Goal: Task Accomplishment & Management: Manage account settings

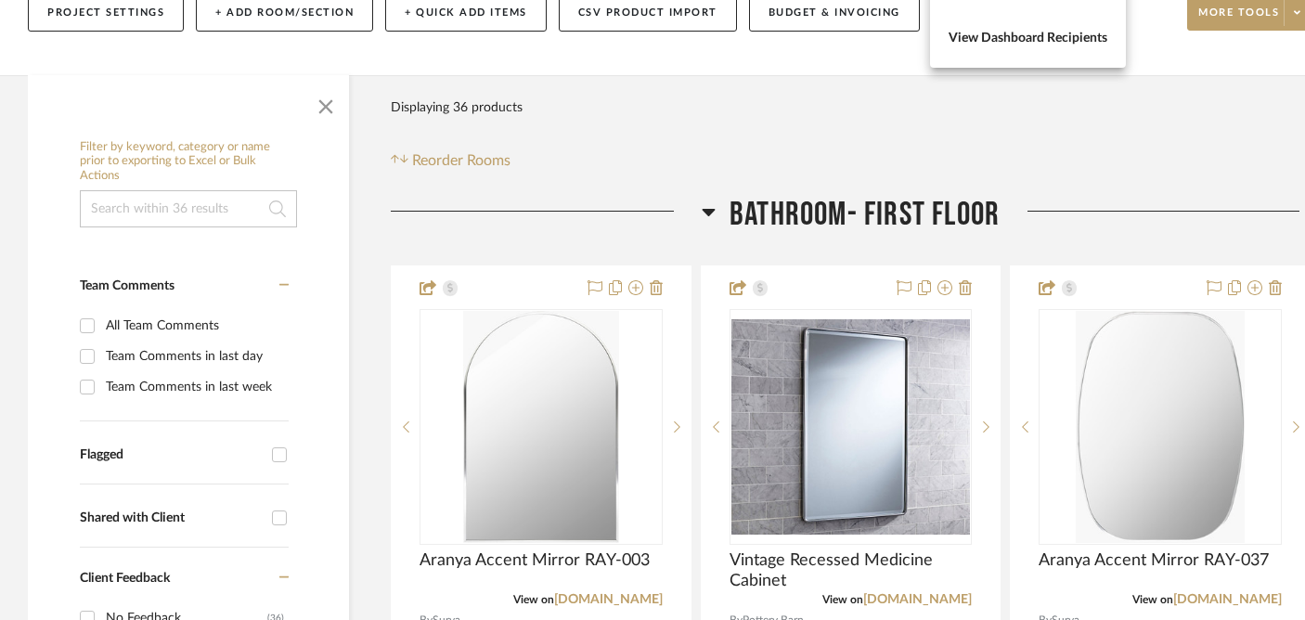
scroll to position [441, 0]
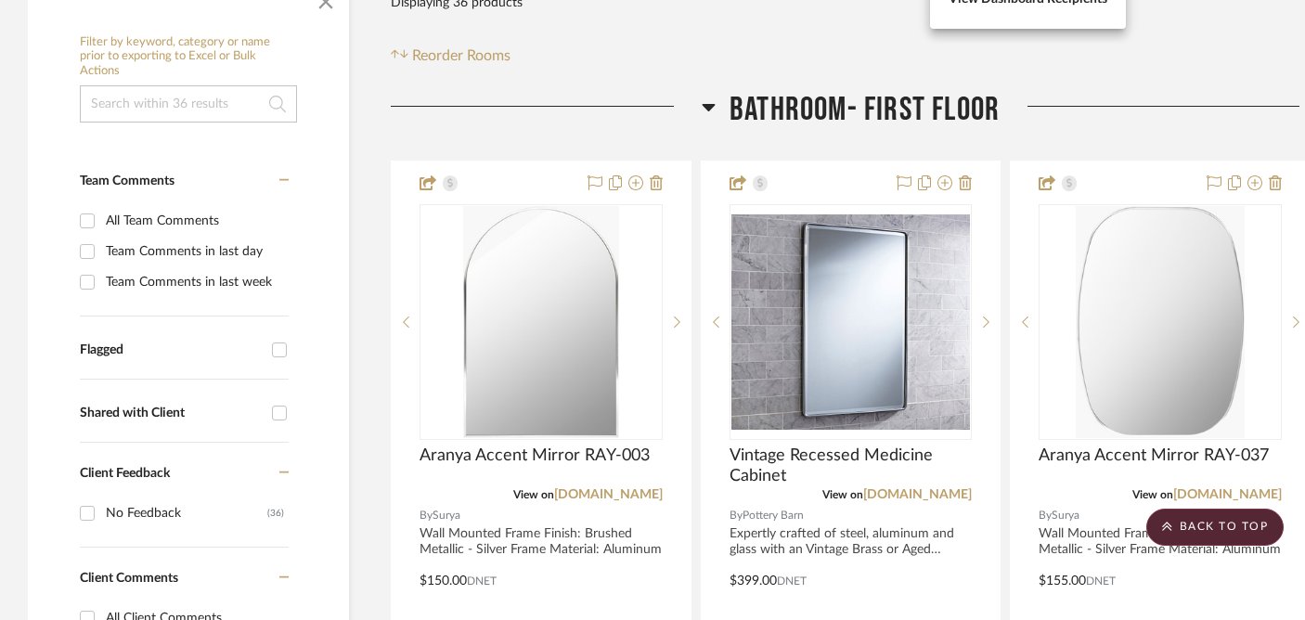
click at [577, 370] on div at bounding box center [652, 310] width 1305 height 620
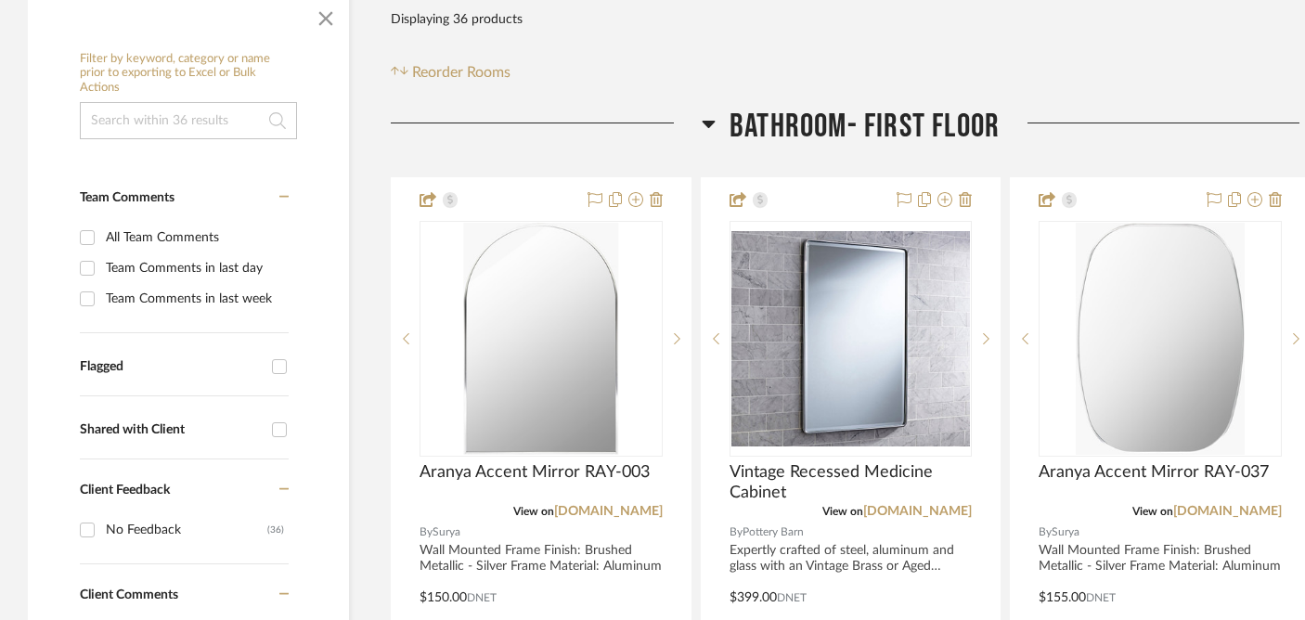
scroll to position [427, 0]
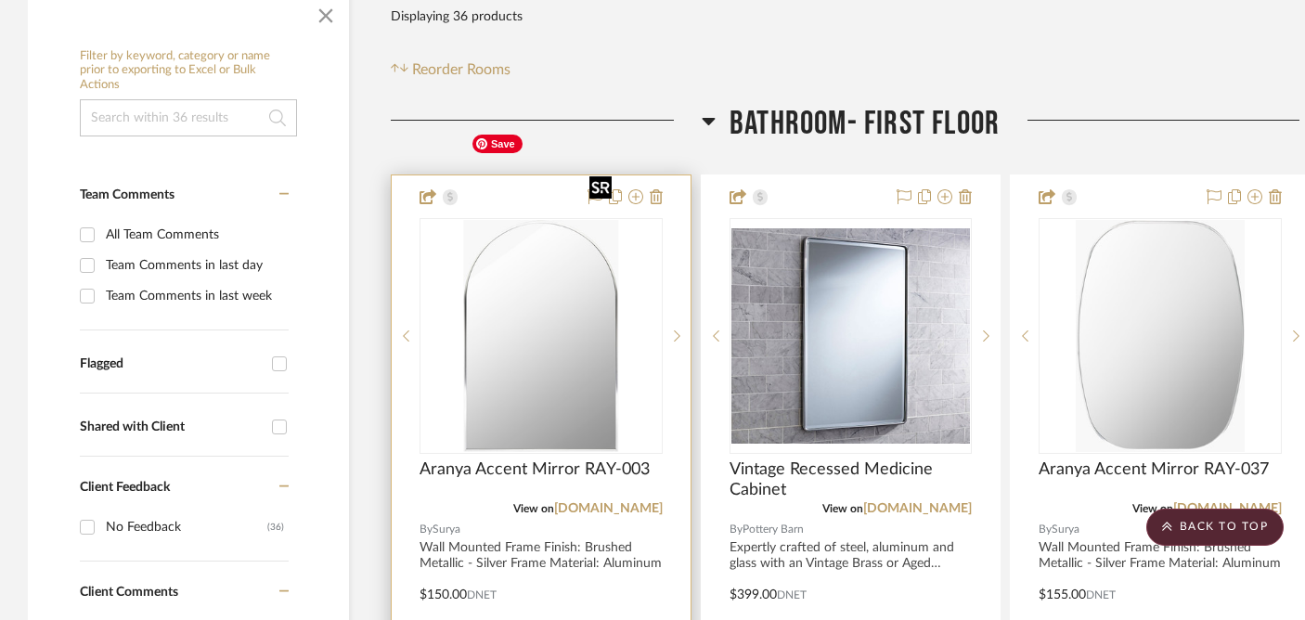
click at [584, 252] on img "0" at bounding box center [541, 336] width 156 height 232
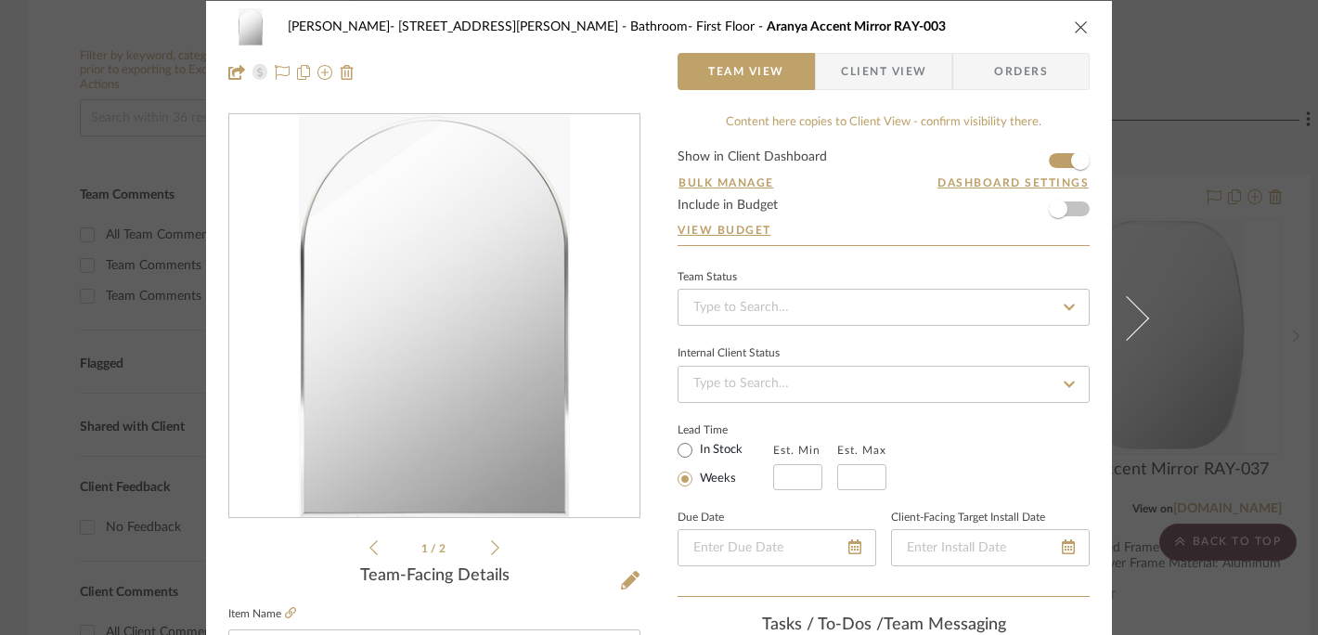
scroll to position [0, 0]
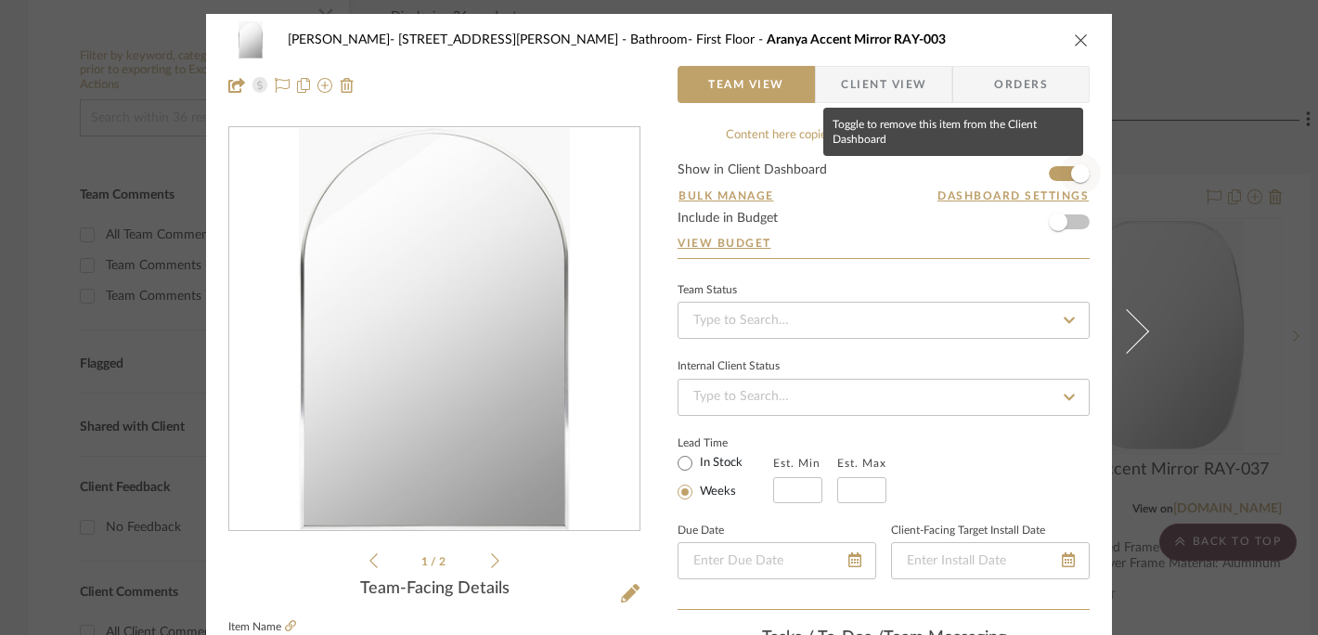
click at [1075, 174] on span "button" at bounding box center [1080, 173] width 19 height 19
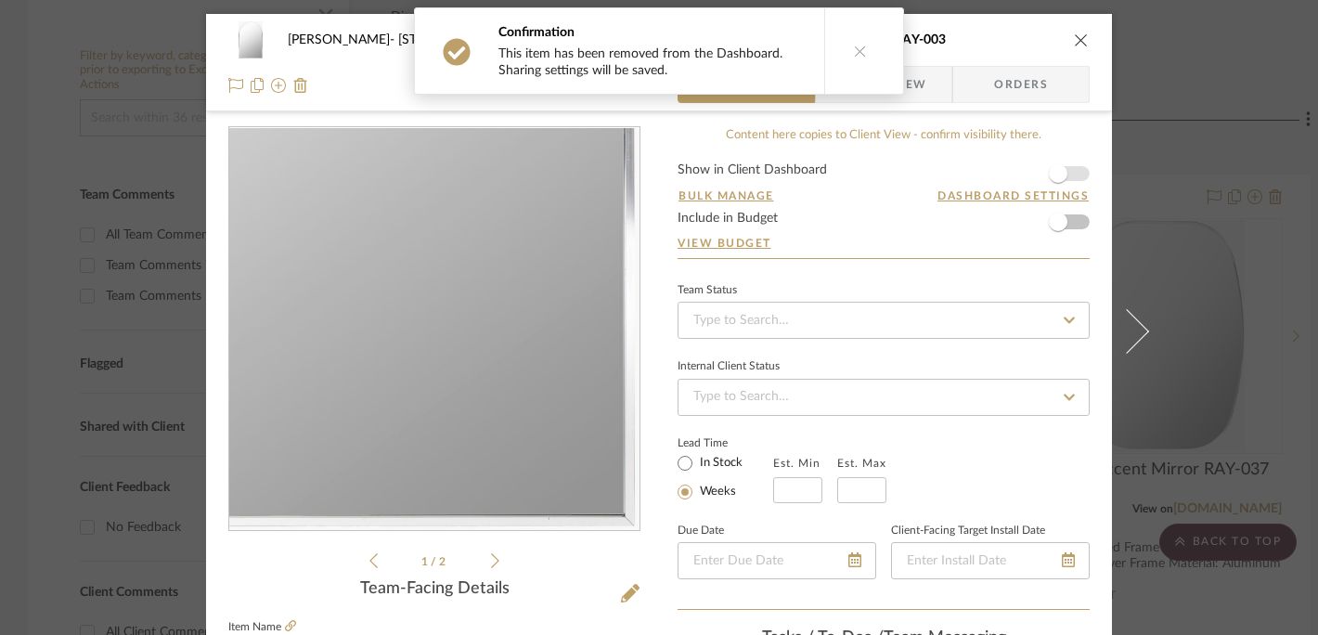
scroll to position [164, 0]
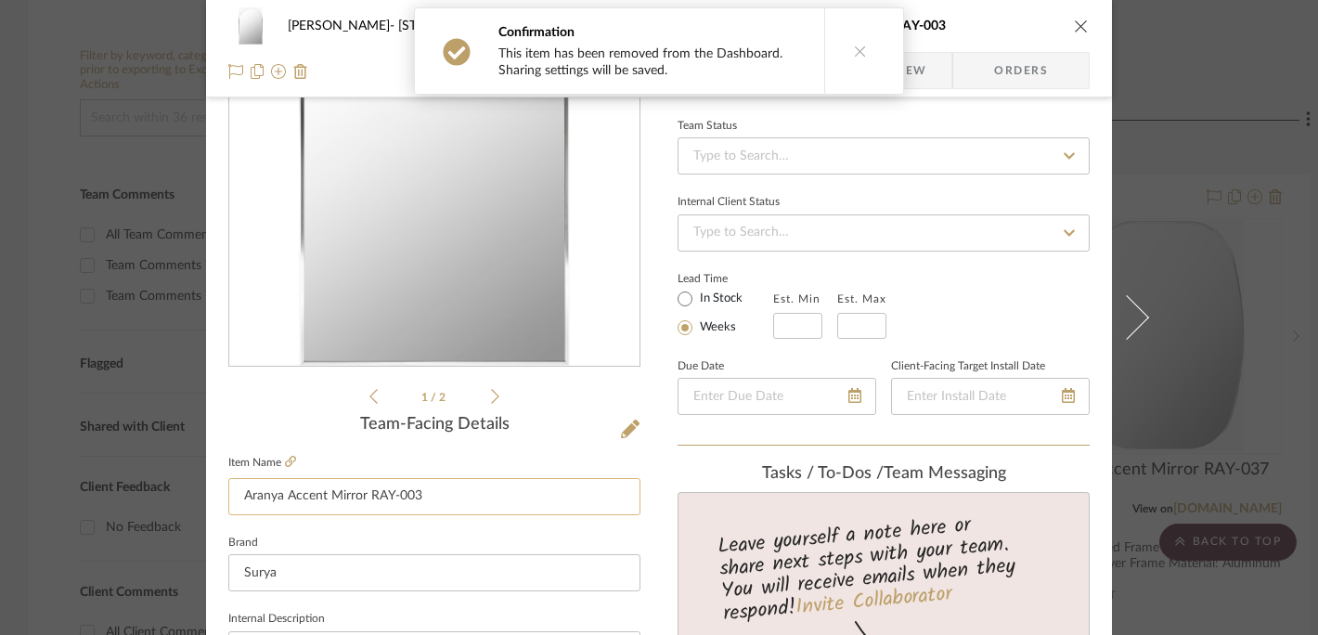
click at [463, 498] on input "Aranya Accent Mirror RAY-003" at bounding box center [434, 496] width 412 height 37
click at [1074, 31] on icon "close" at bounding box center [1081, 26] width 15 height 15
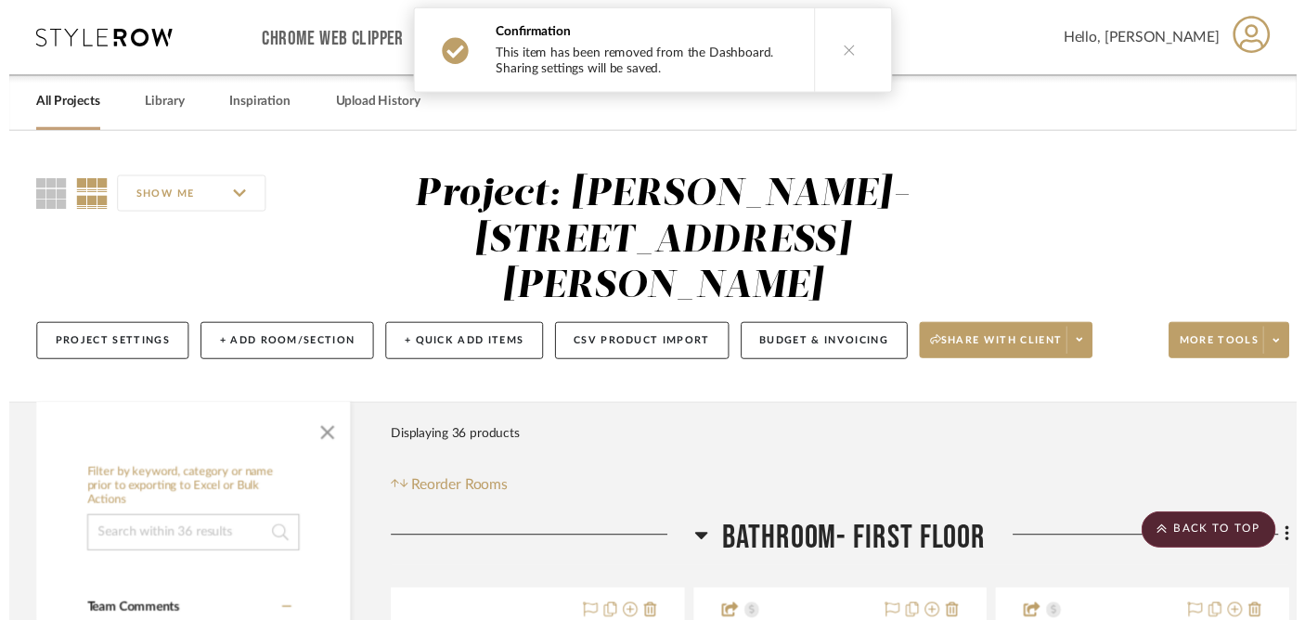
scroll to position [427, 0]
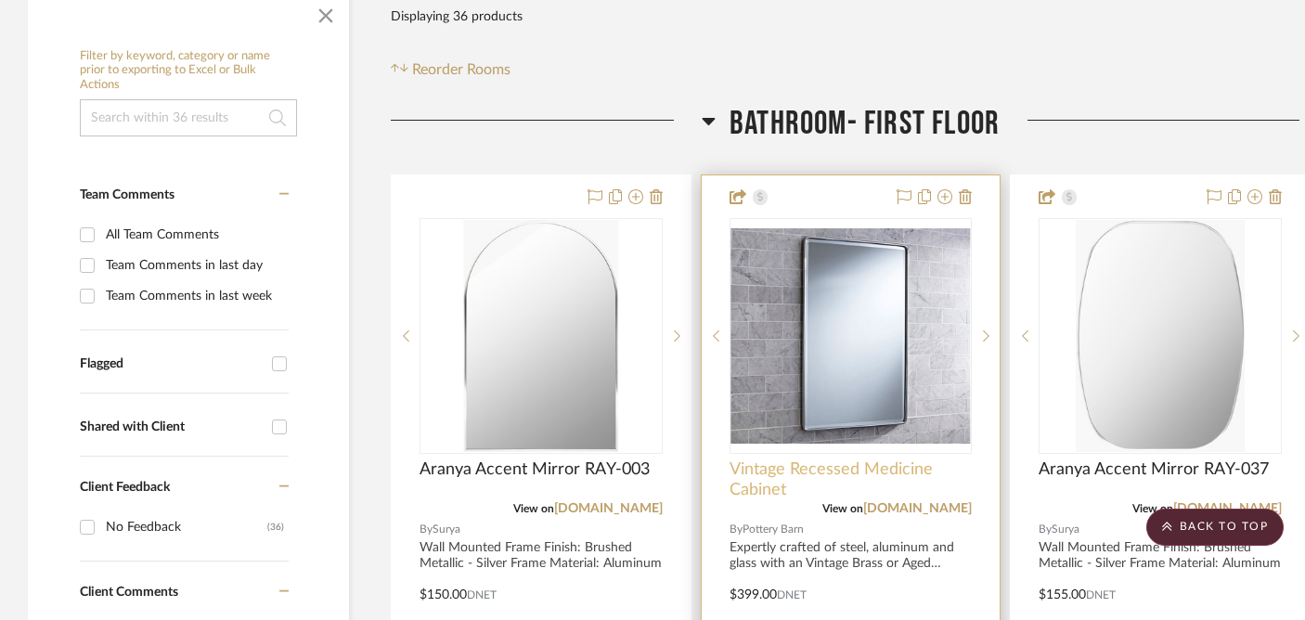
click at [869, 460] on span "Vintage Recessed Medicine Cabinet" at bounding box center [851, 480] width 243 height 41
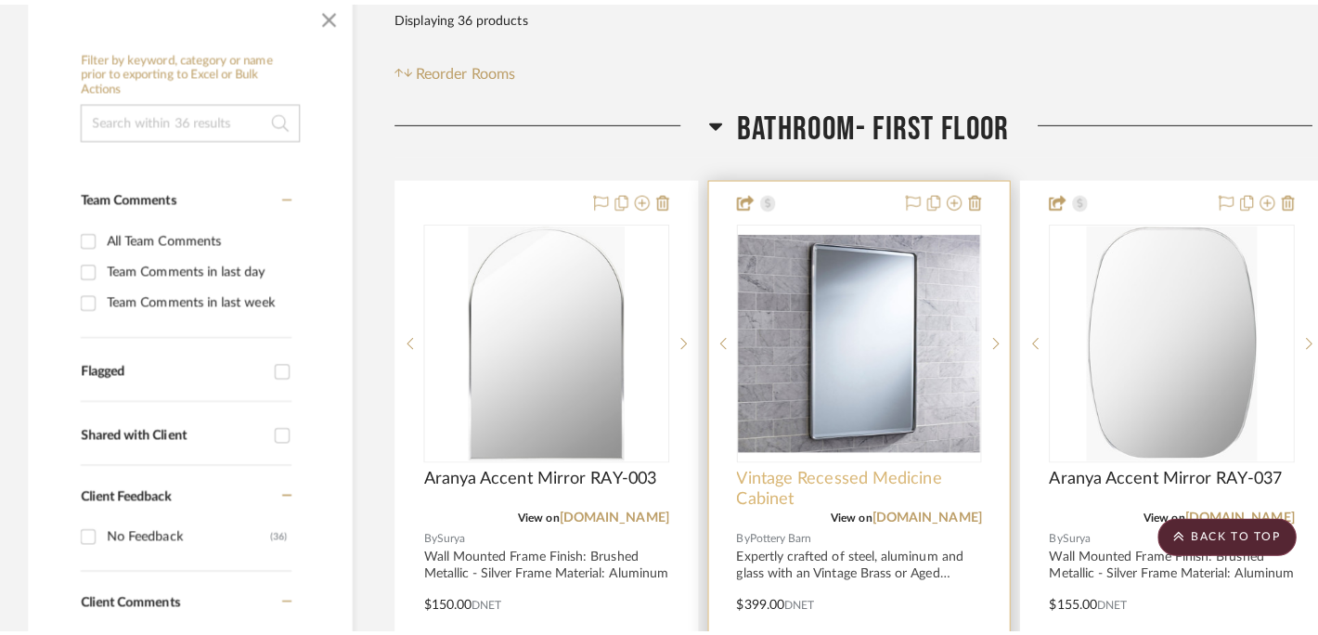
scroll to position [0, 0]
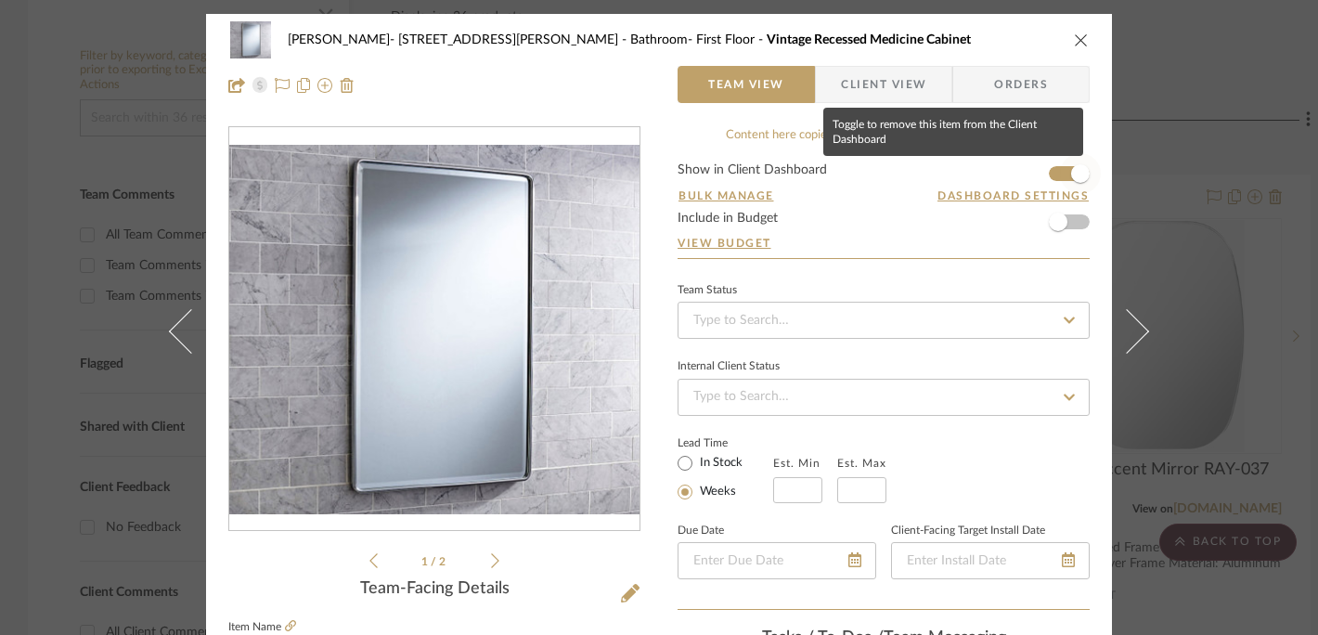
click at [1065, 178] on span "button" at bounding box center [1080, 173] width 41 height 41
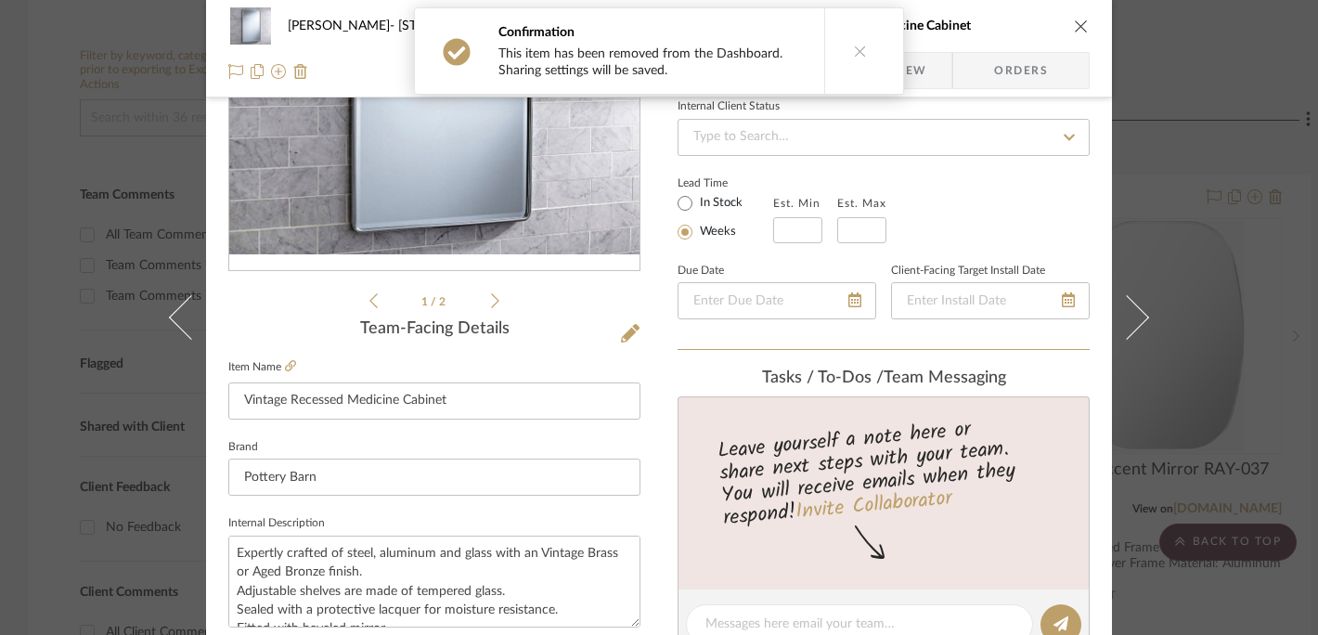
scroll to position [269, 0]
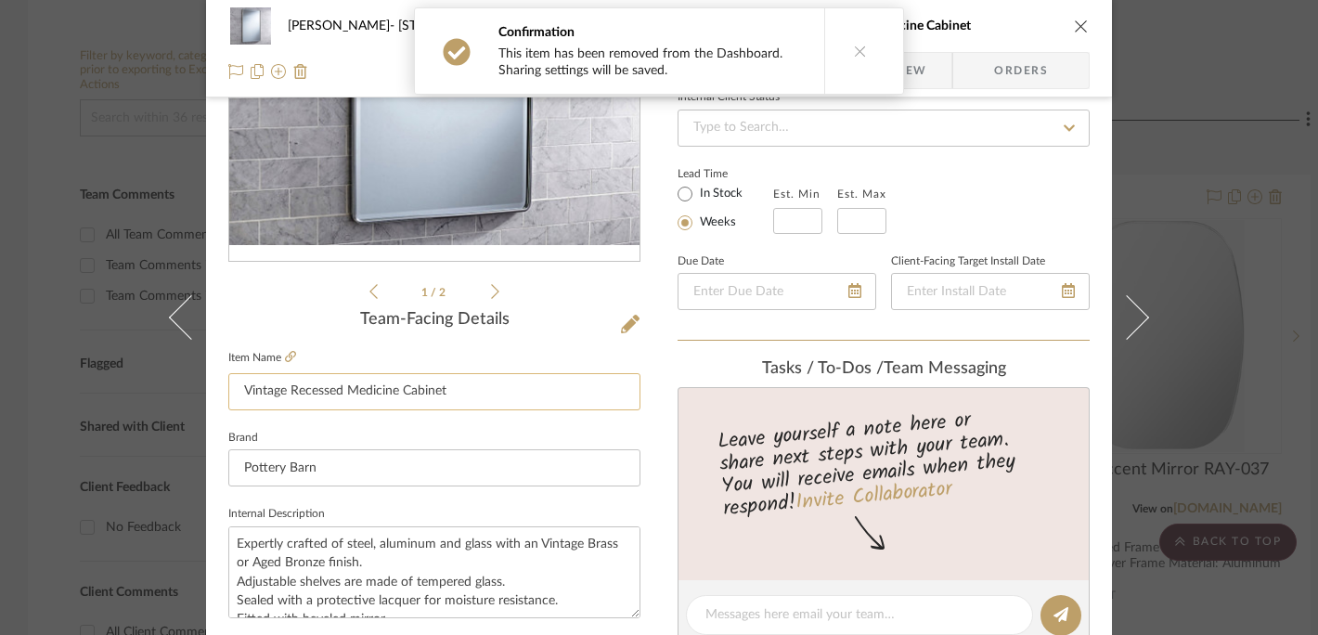
click at [480, 391] on input "Vintage Recessed Medicine Cabinet" at bounding box center [434, 391] width 412 height 37
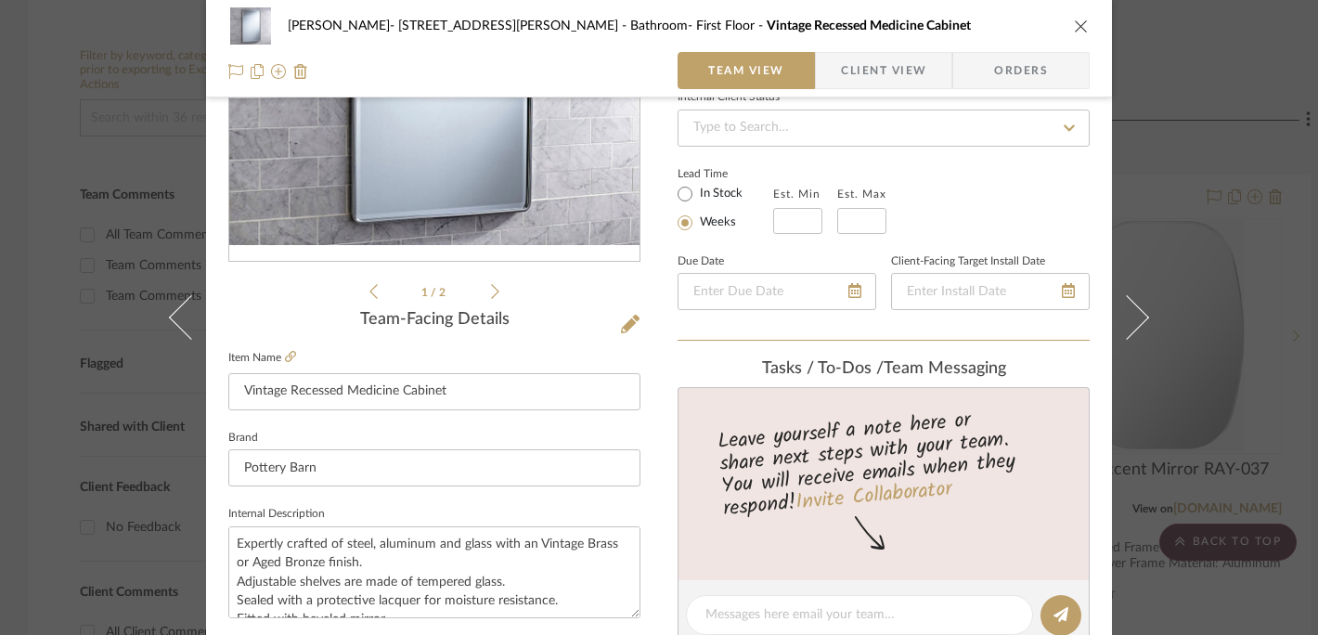
click at [1075, 24] on icon "close" at bounding box center [1081, 26] width 15 height 15
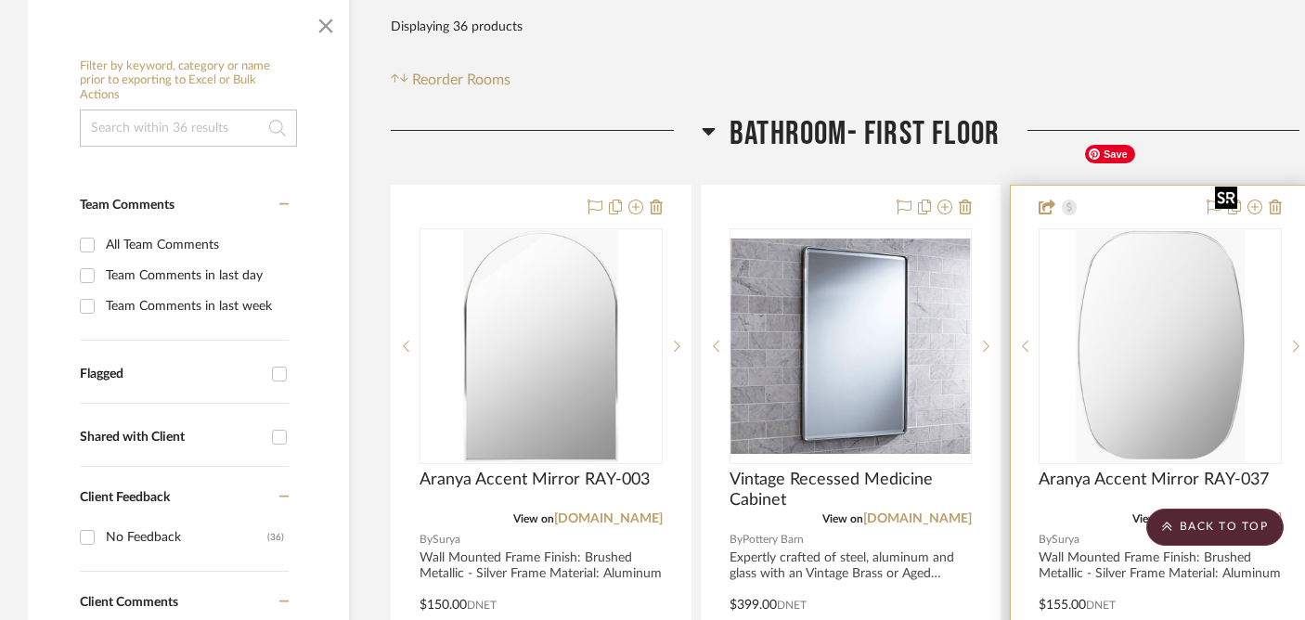
scroll to position [416, 0]
click at [1080, 471] on span "Aranya Accent Mirror RAY-037" at bounding box center [1154, 481] width 230 height 20
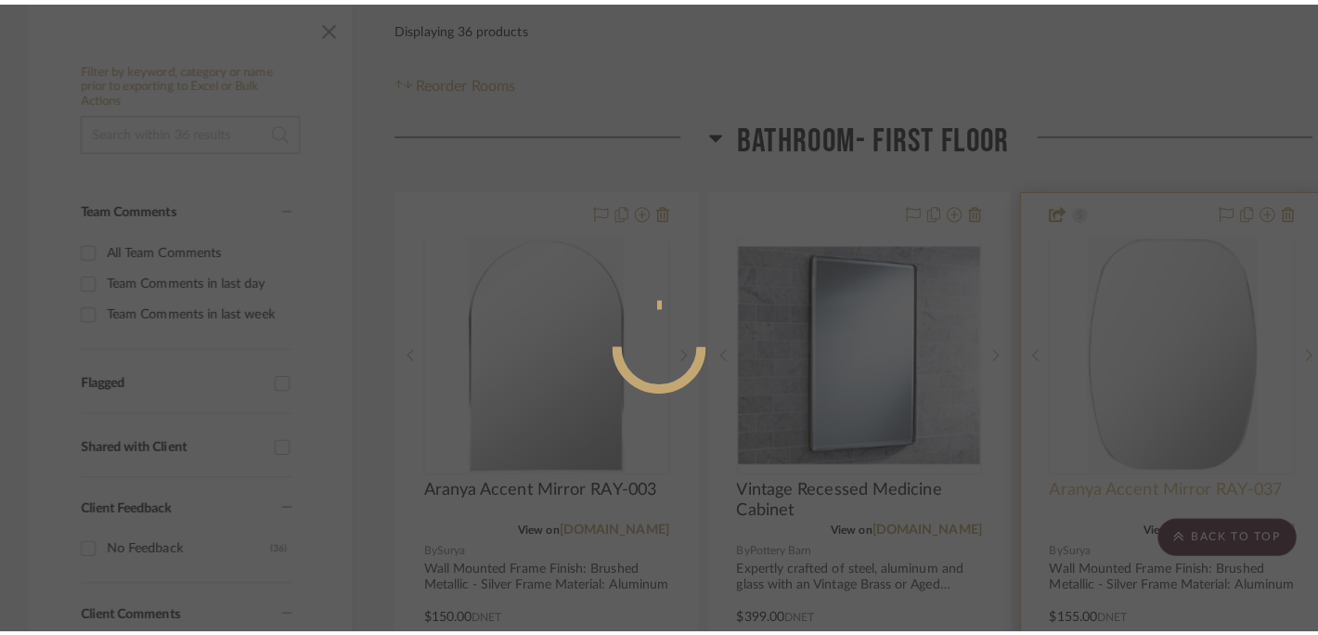
scroll to position [0, 0]
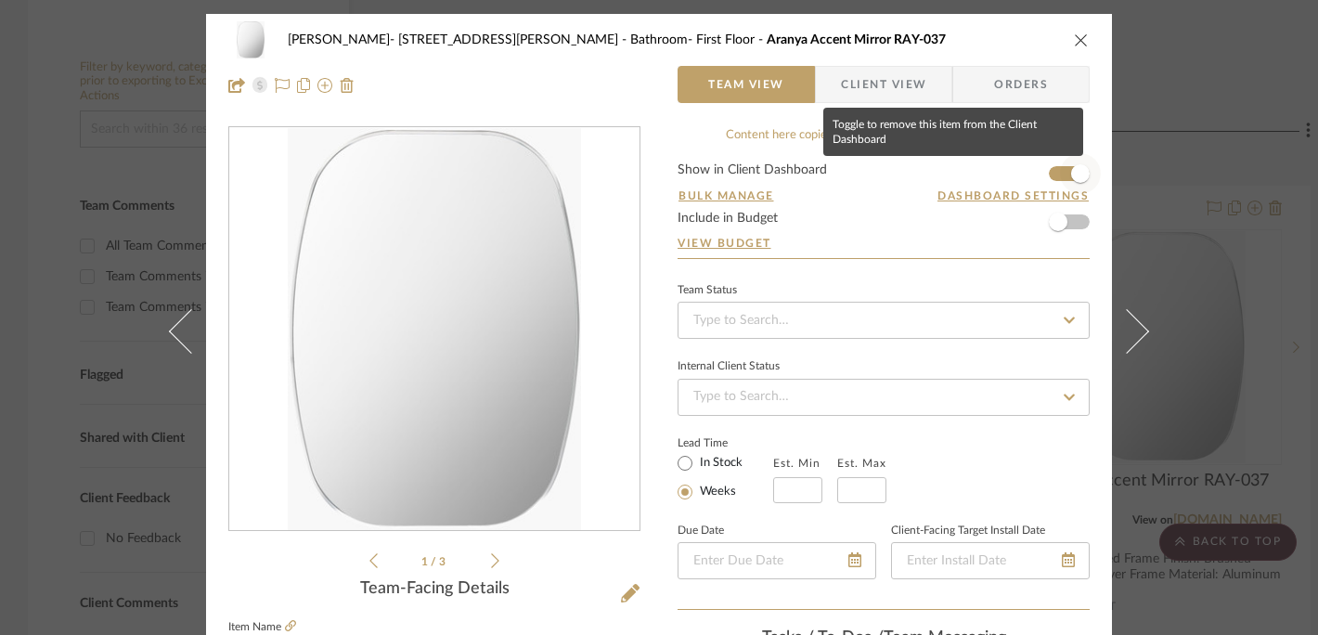
click at [1071, 175] on span "button" at bounding box center [1080, 173] width 19 height 19
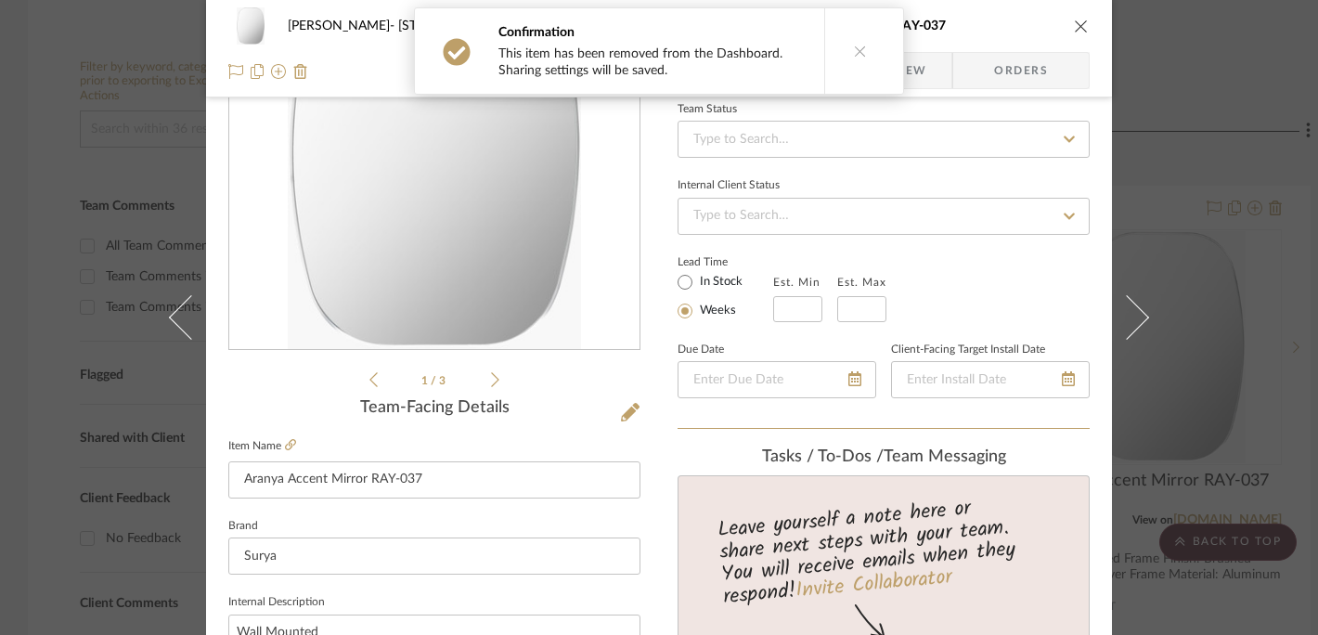
scroll to position [191, 0]
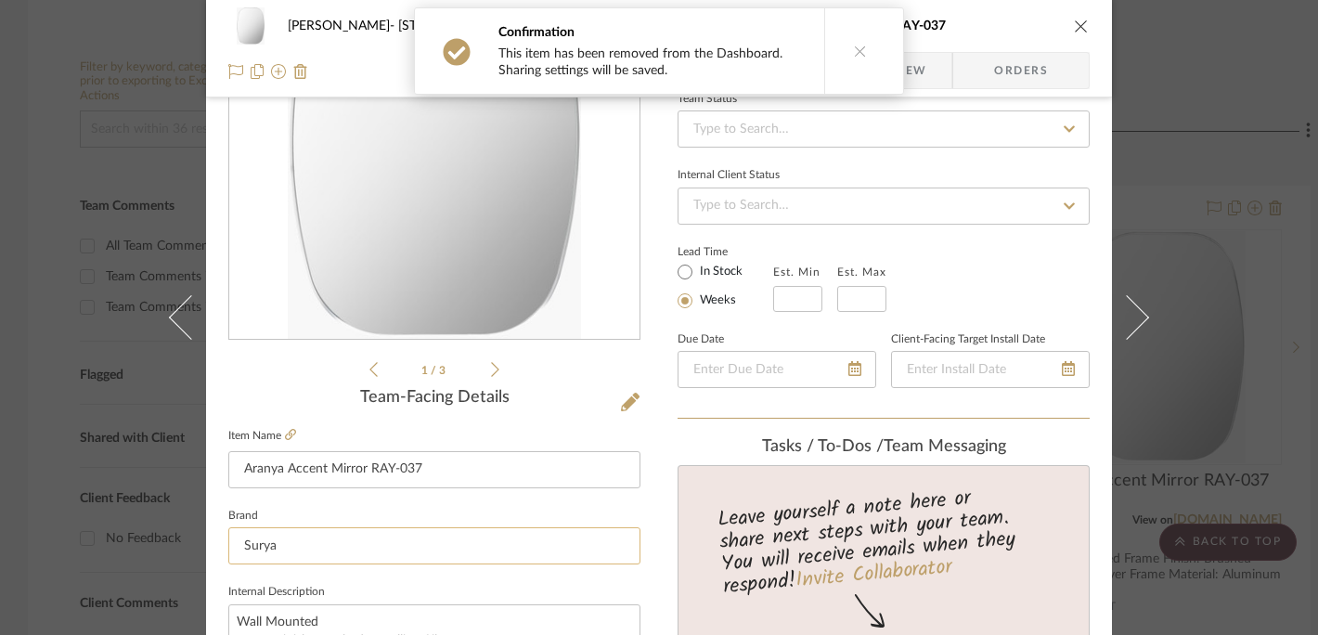
click at [473, 536] on input "Surya" at bounding box center [434, 545] width 412 height 37
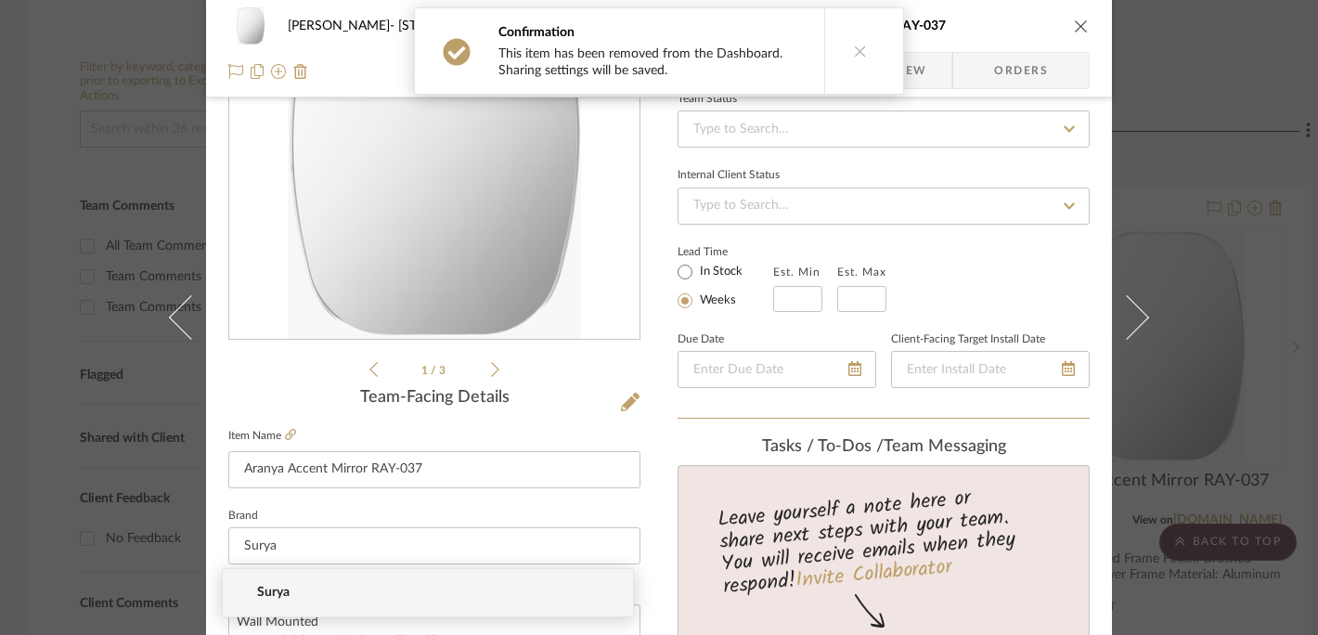
click at [1078, 29] on icon "close" at bounding box center [1081, 26] width 15 height 15
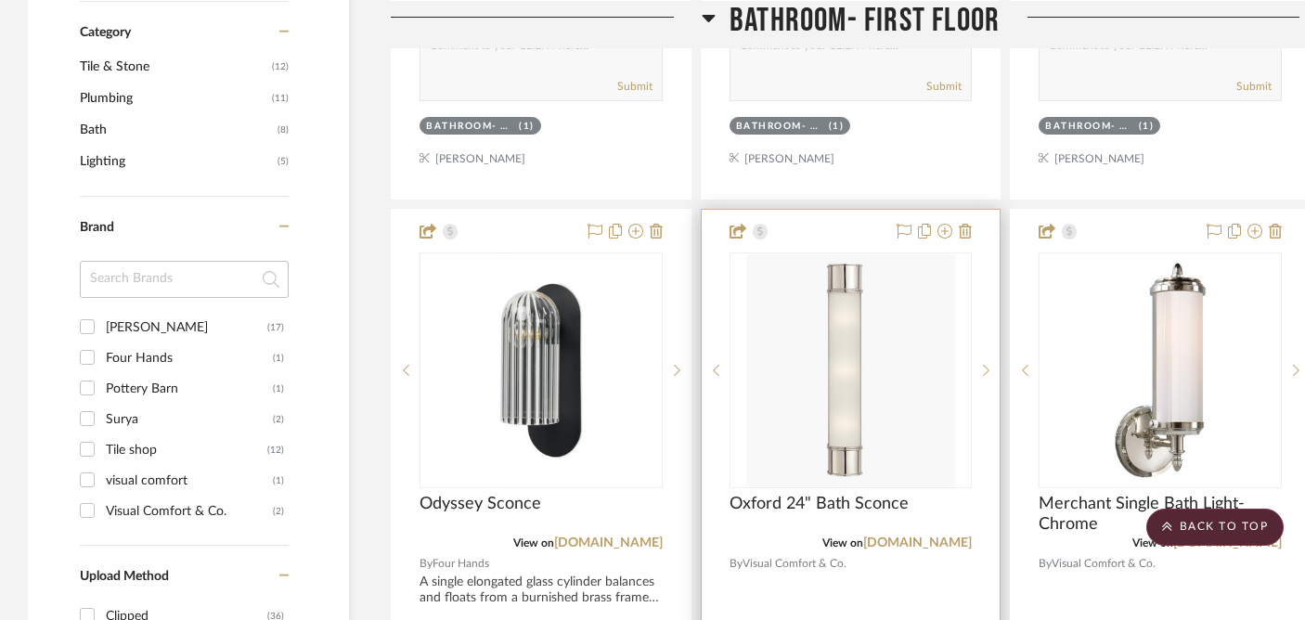
scroll to position [1217, 0]
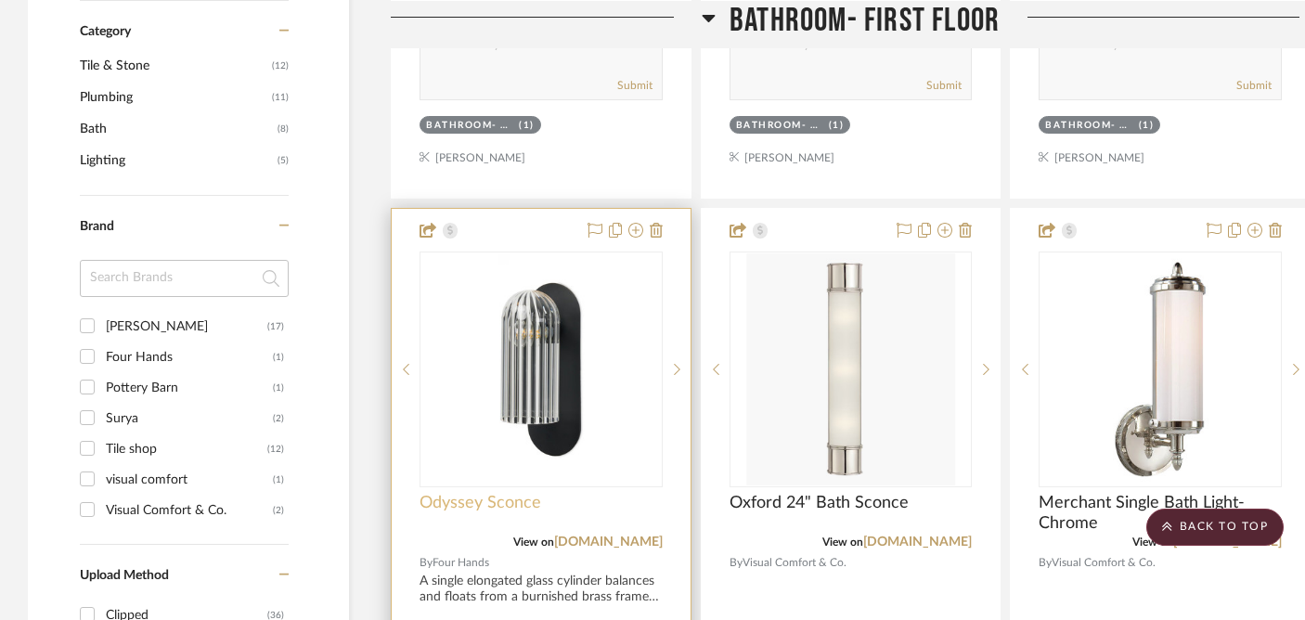
click at [489, 493] on span "Odyssey Sconce" at bounding box center [481, 503] width 122 height 20
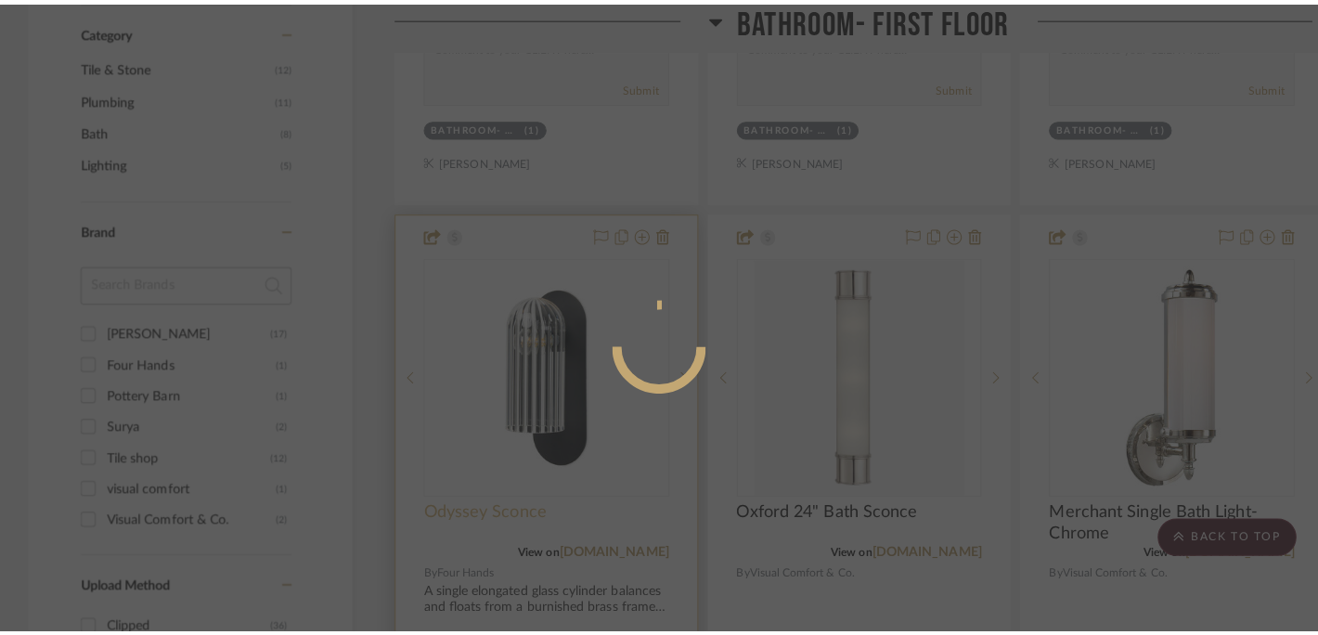
scroll to position [0, 0]
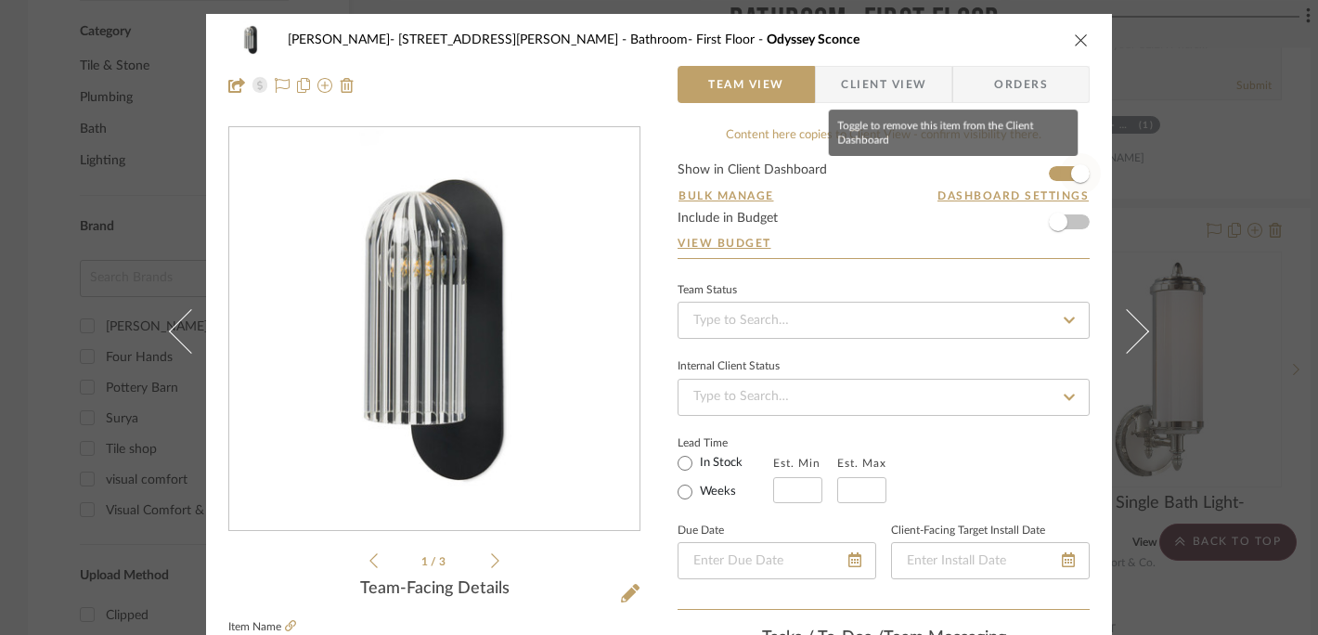
click at [1079, 174] on span "button" at bounding box center [1080, 173] width 19 height 19
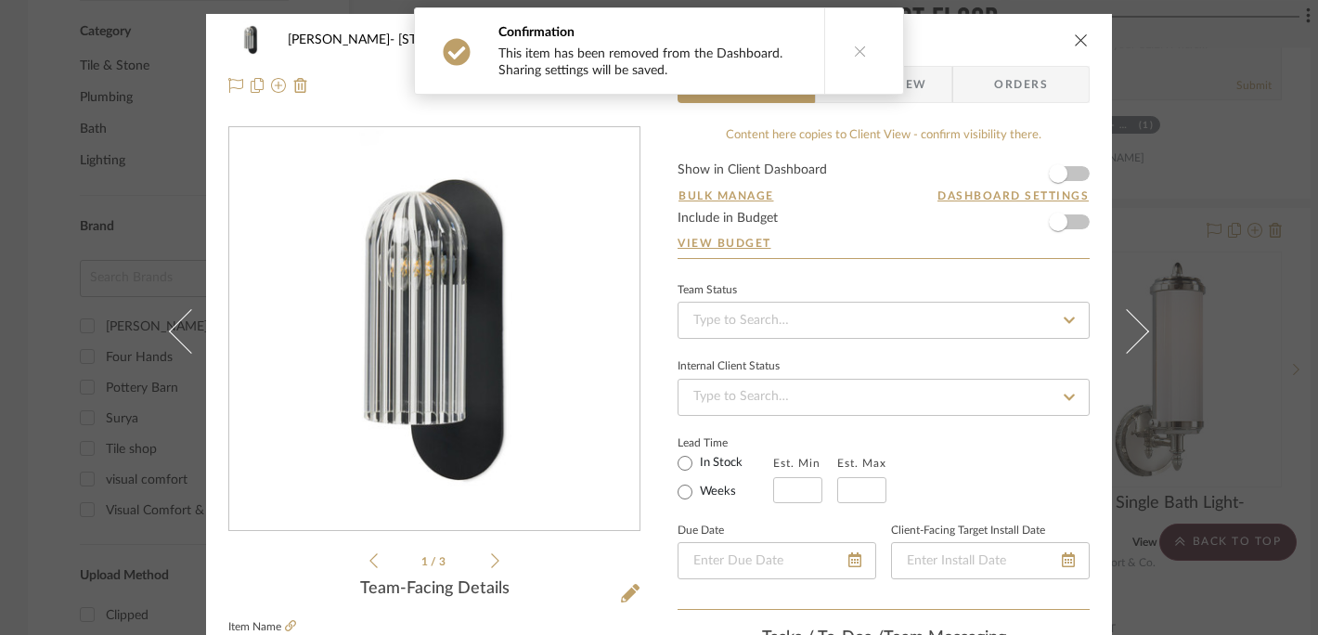
click at [1081, 45] on icon "close" at bounding box center [1081, 39] width 15 height 15
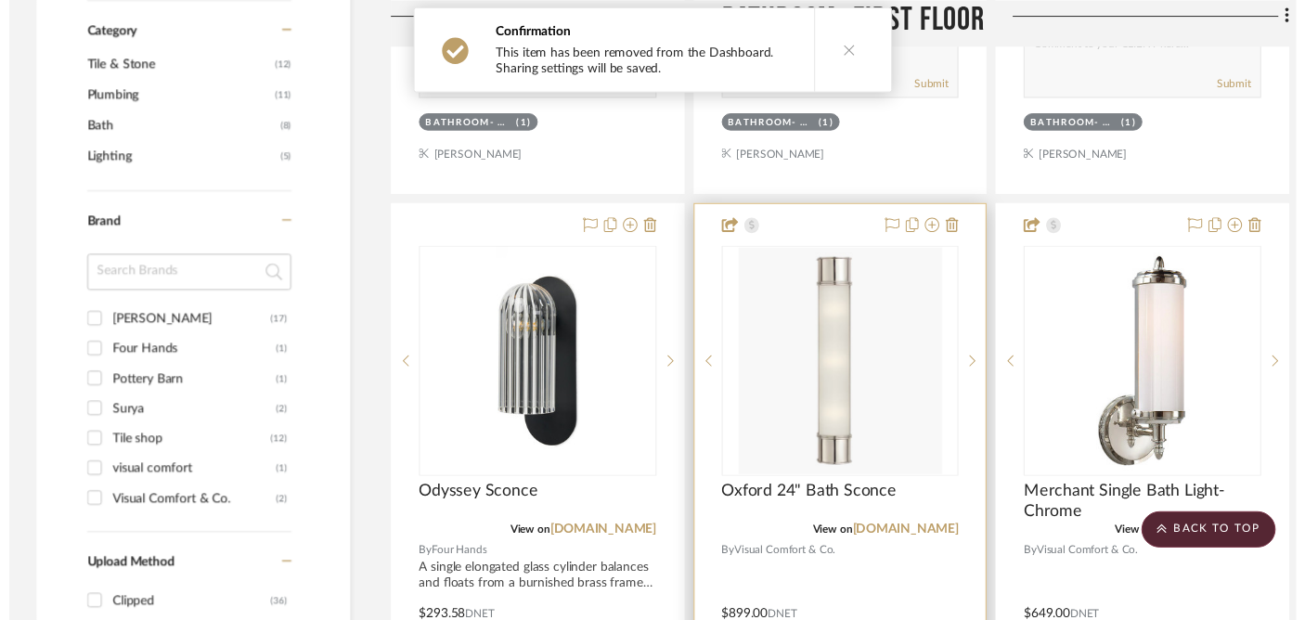
scroll to position [1217, 0]
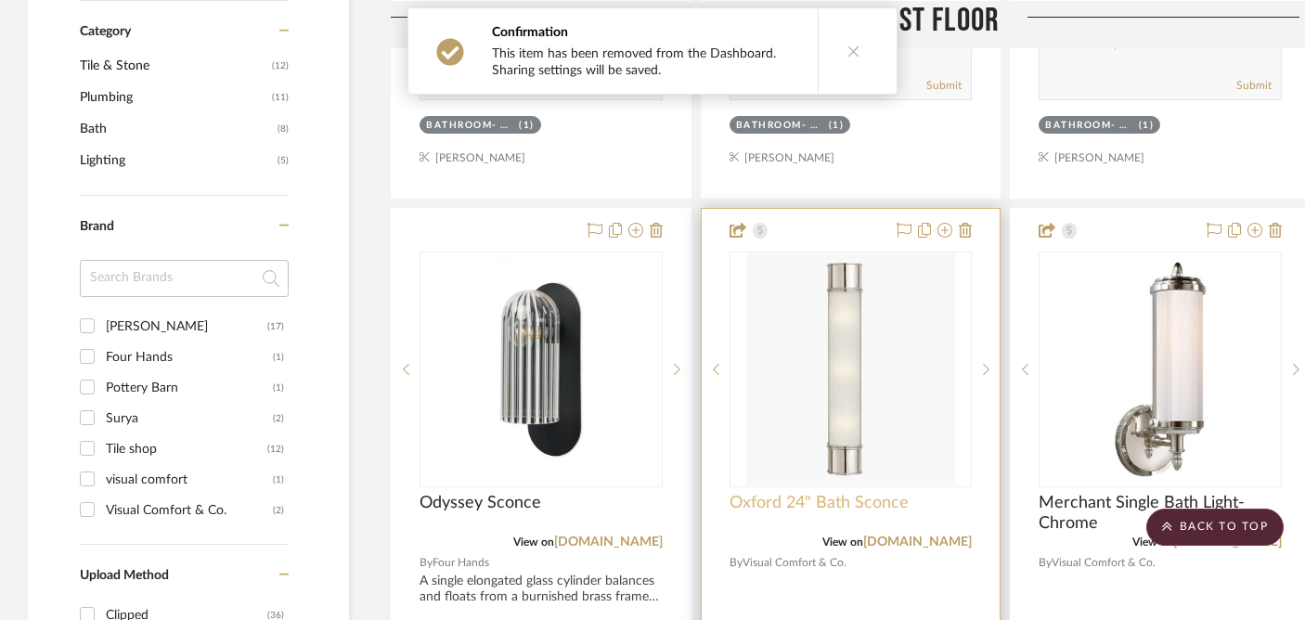
click at [773, 493] on span "Oxford 24" Bath Sconce" at bounding box center [819, 503] width 179 height 20
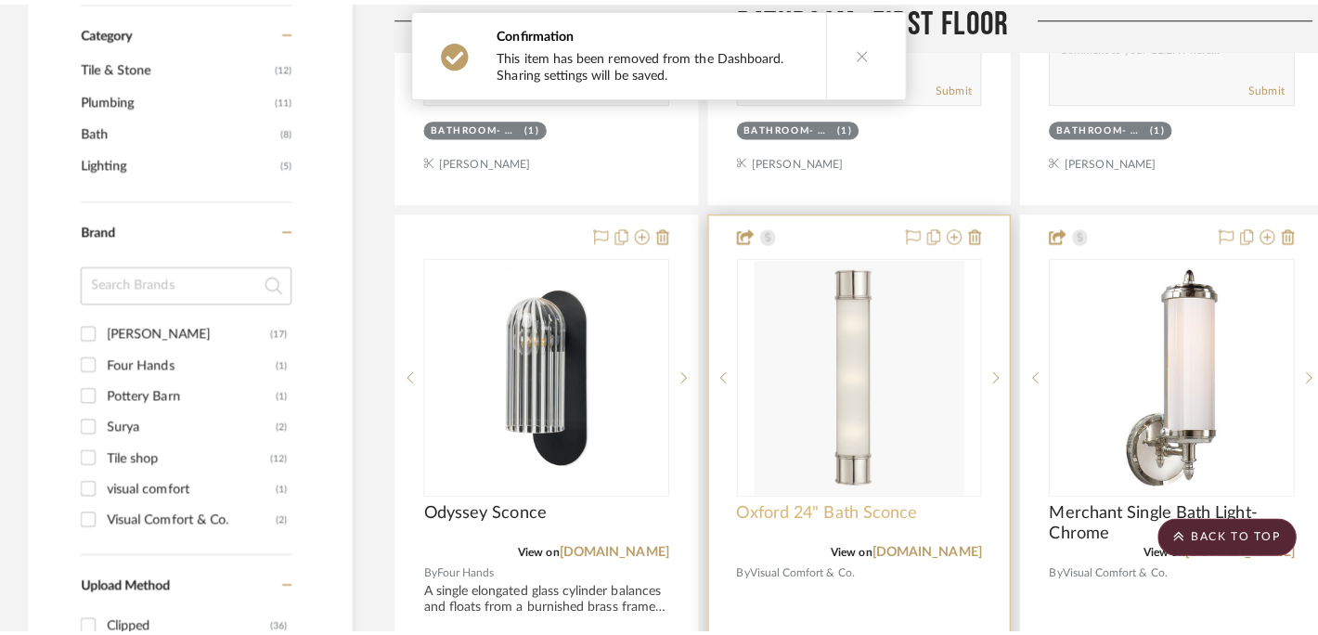
scroll to position [0, 0]
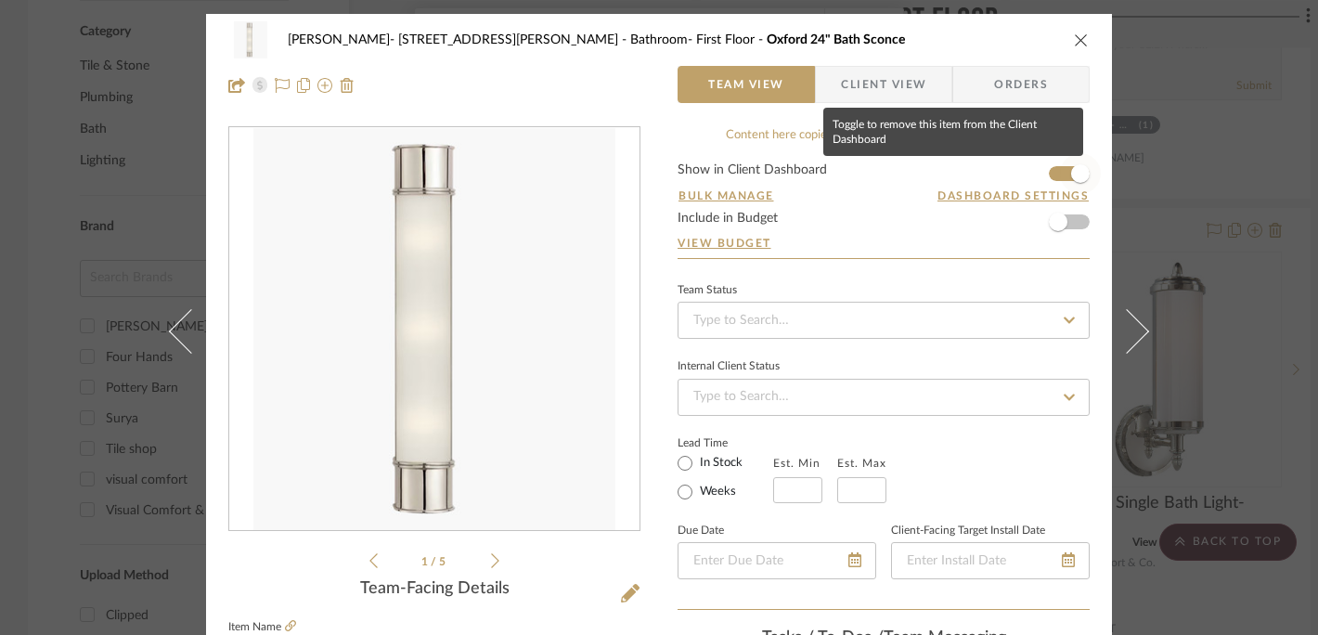
click at [1071, 174] on span "button" at bounding box center [1080, 173] width 19 height 19
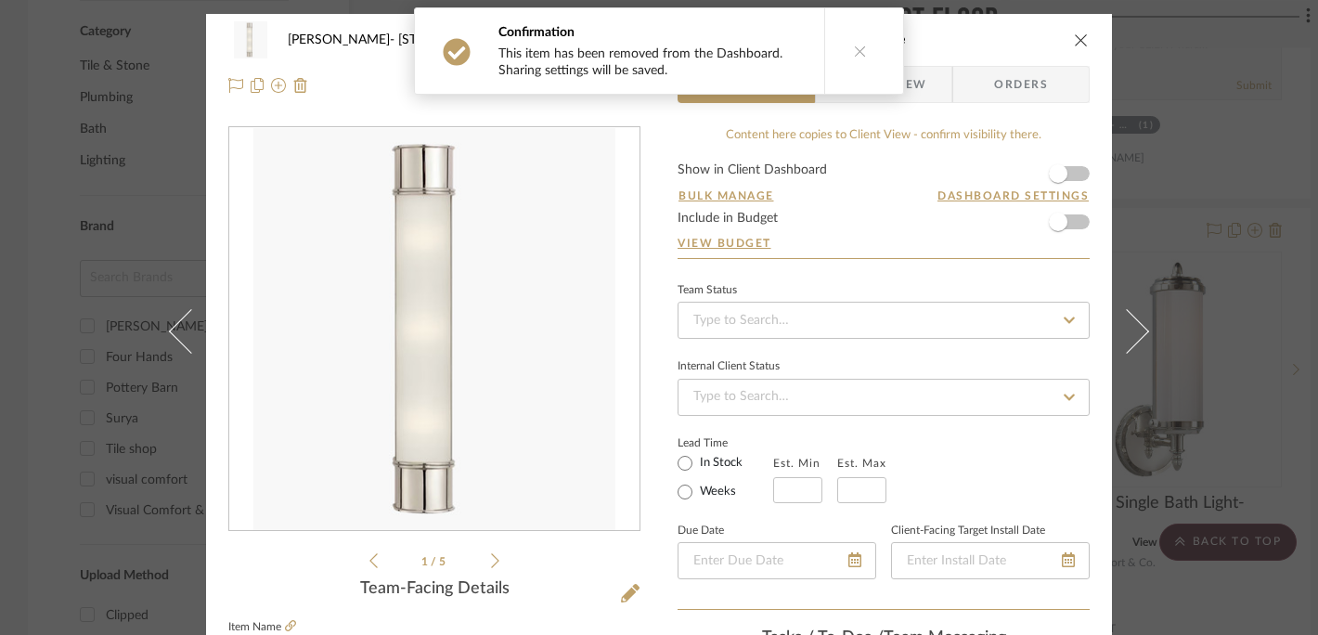
click at [1074, 38] on icon "close" at bounding box center [1081, 39] width 15 height 15
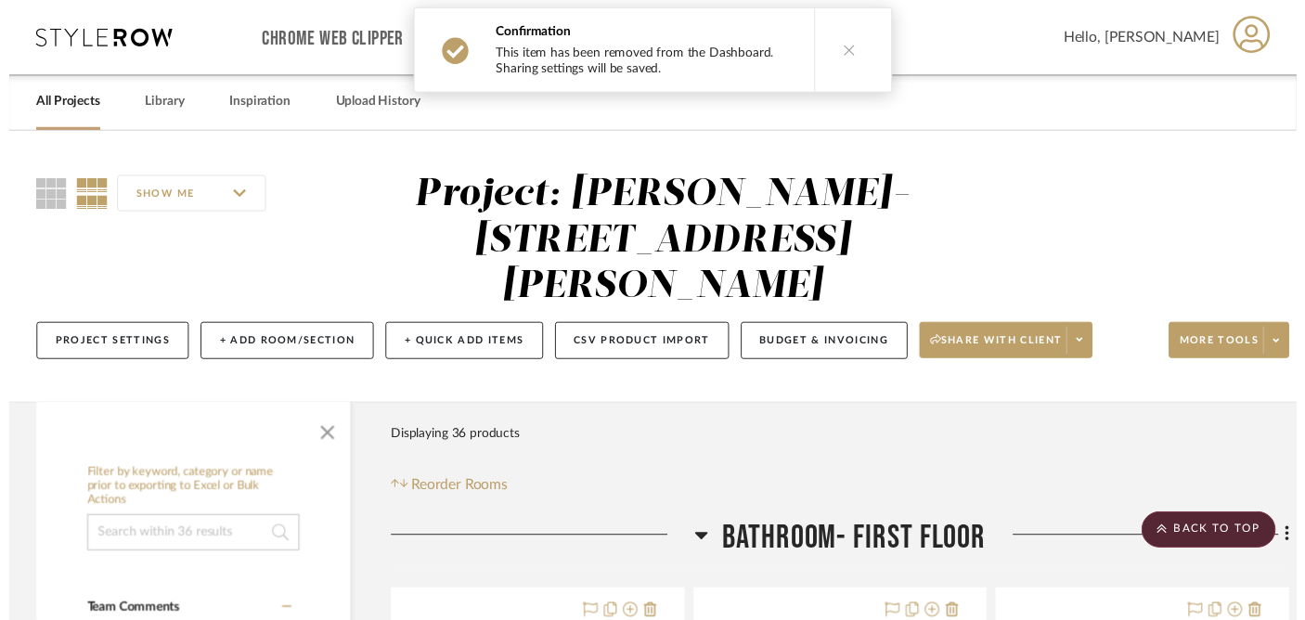
scroll to position [1217, 0]
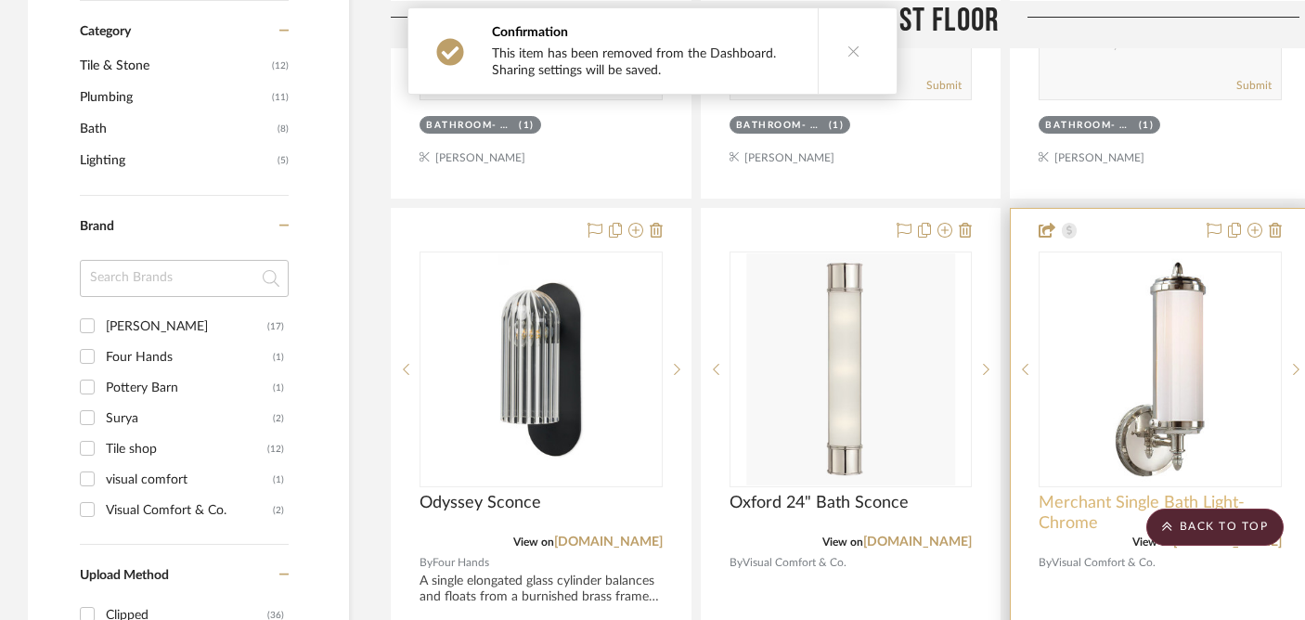
click at [1071, 493] on span "Merchant Single Bath Light- Chrome" at bounding box center [1160, 513] width 243 height 41
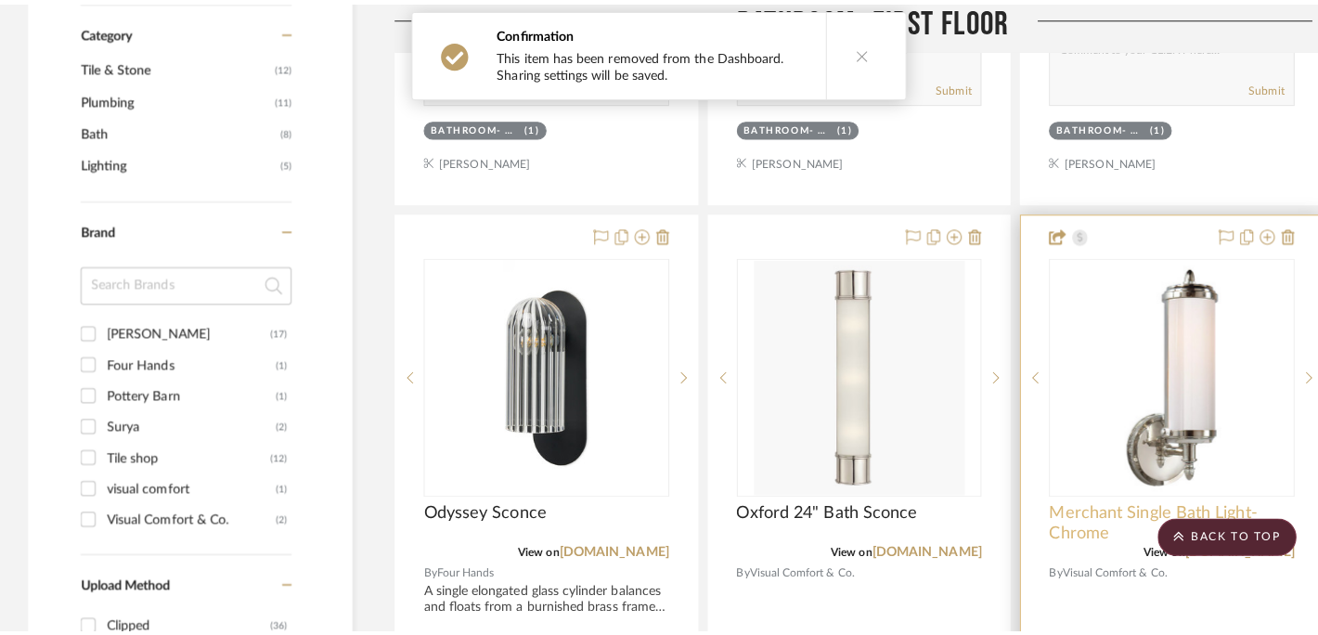
scroll to position [0, 0]
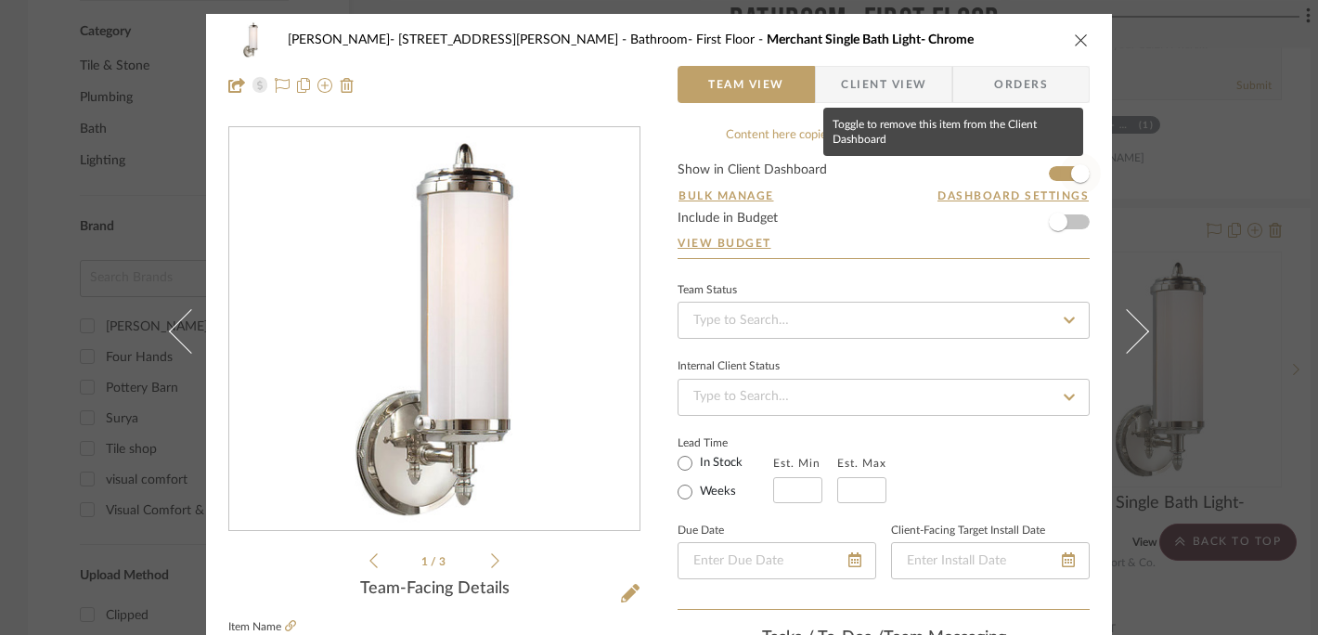
click at [1072, 176] on span "button" at bounding box center [1080, 173] width 19 height 19
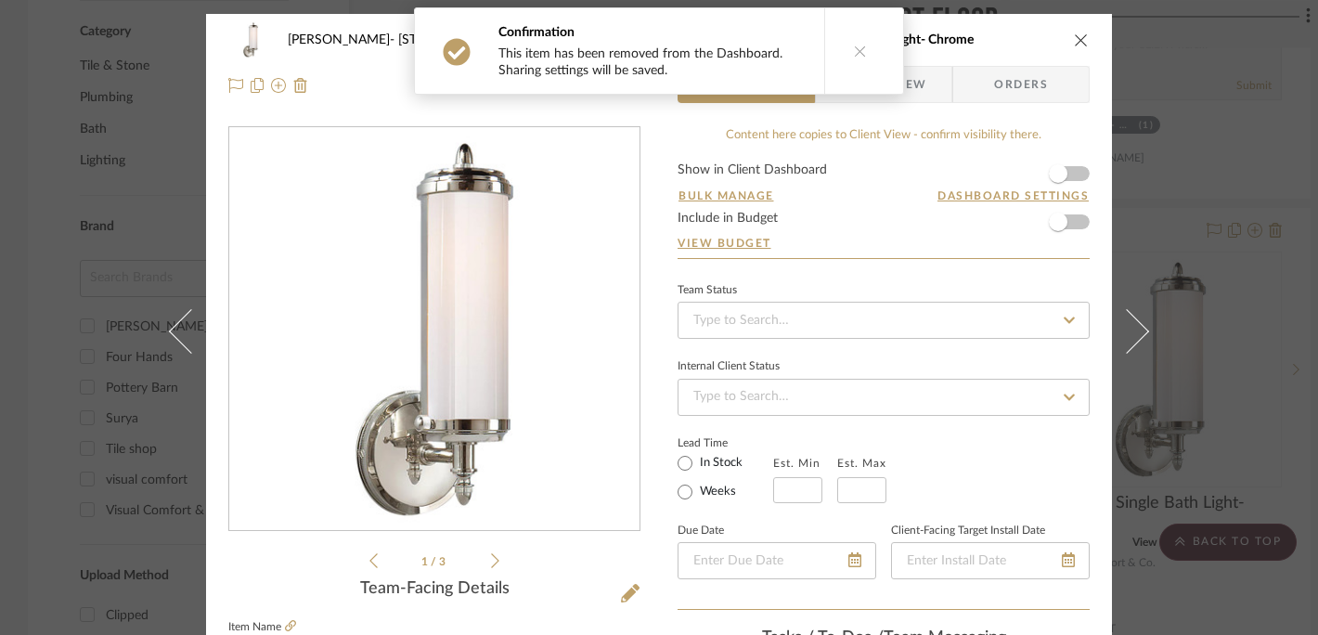
click at [1080, 38] on icon "close" at bounding box center [1081, 39] width 15 height 15
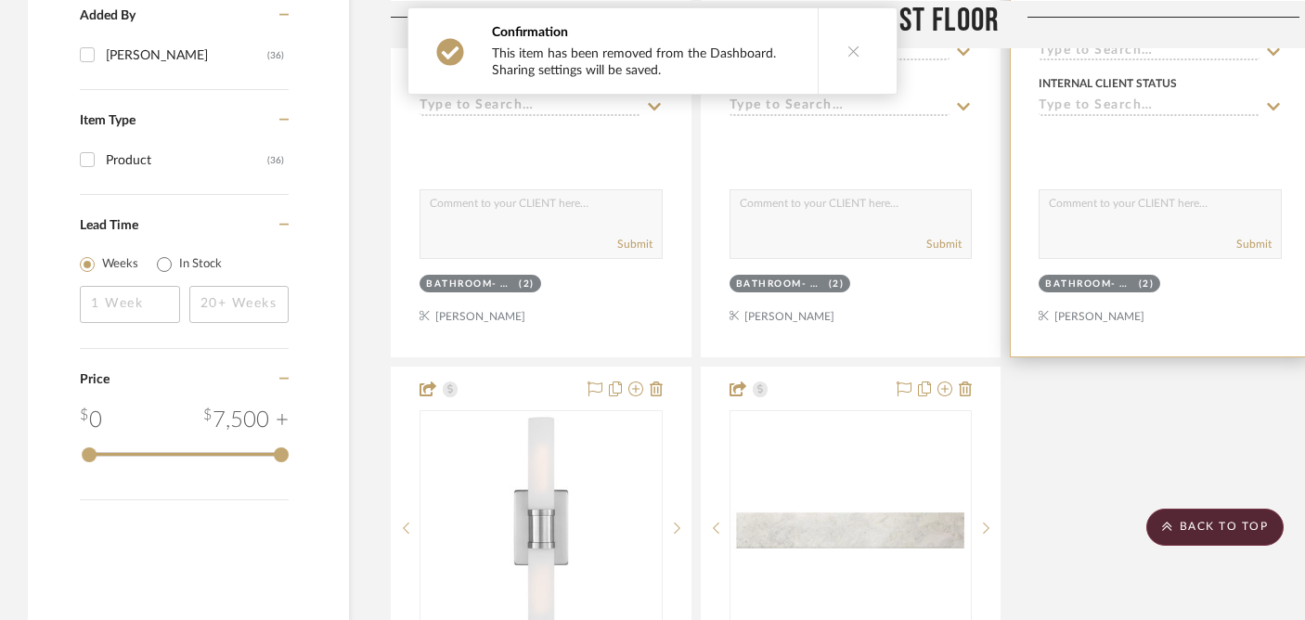
scroll to position [1890, 0]
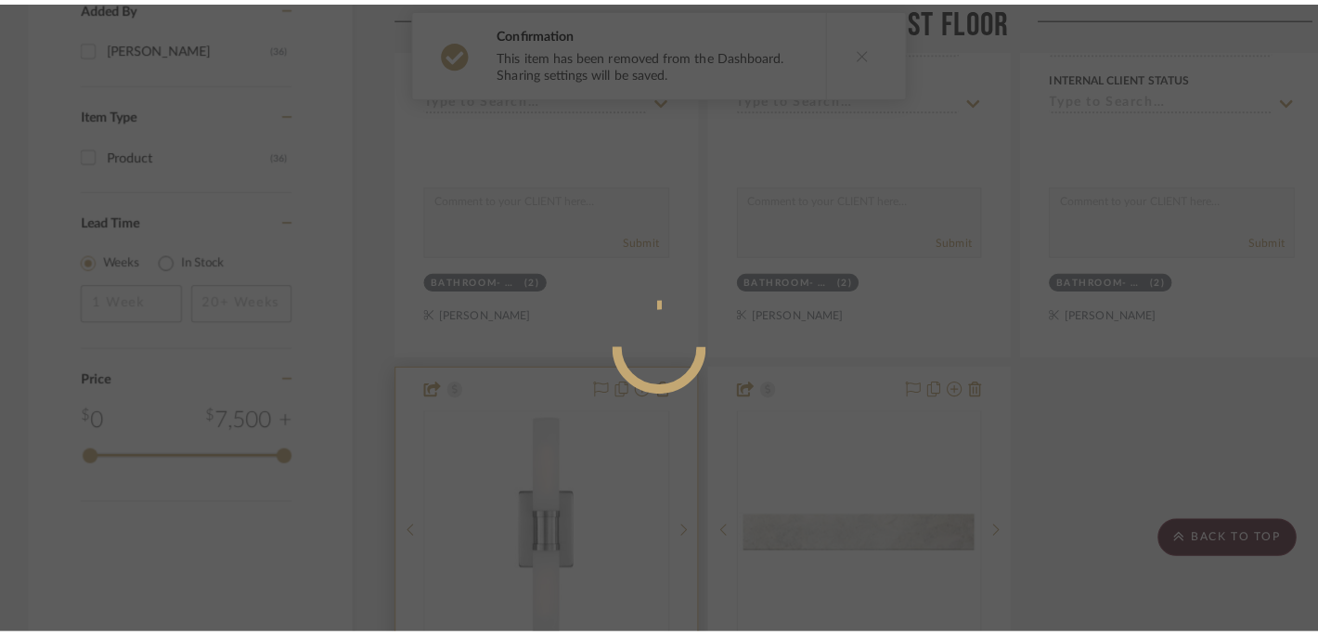
scroll to position [0, 0]
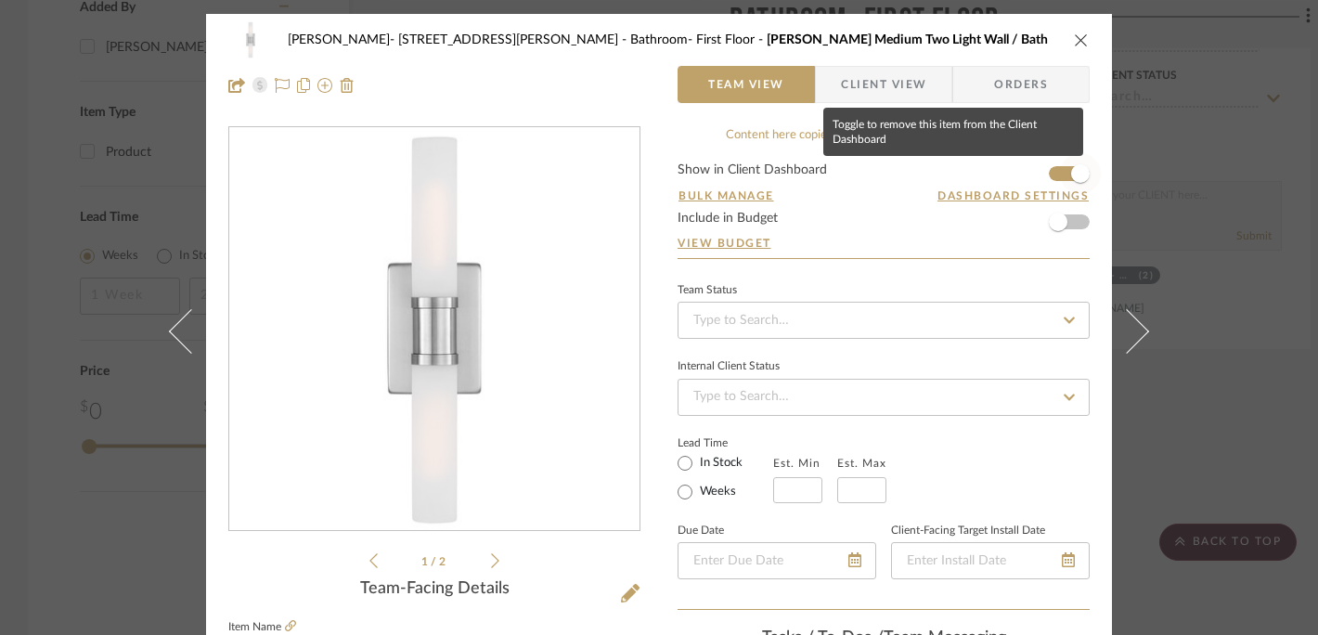
click at [1060, 177] on span "button" at bounding box center [1080, 173] width 41 height 41
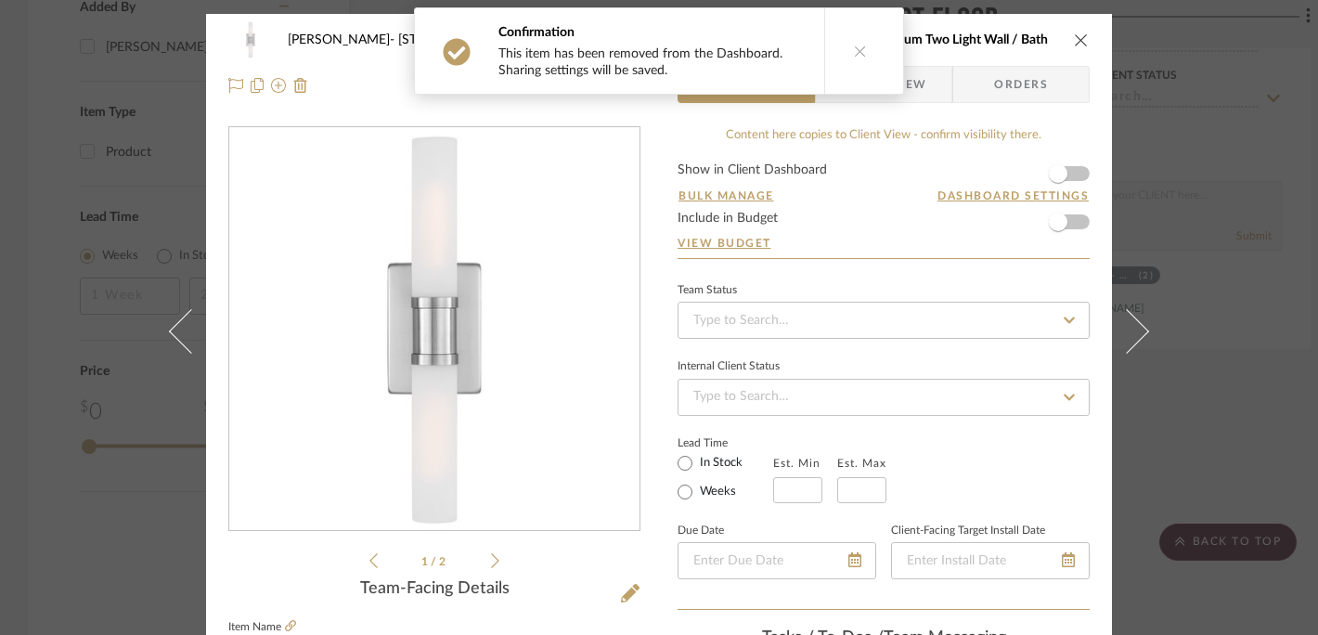
click at [1076, 39] on icon "close" at bounding box center [1081, 39] width 15 height 15
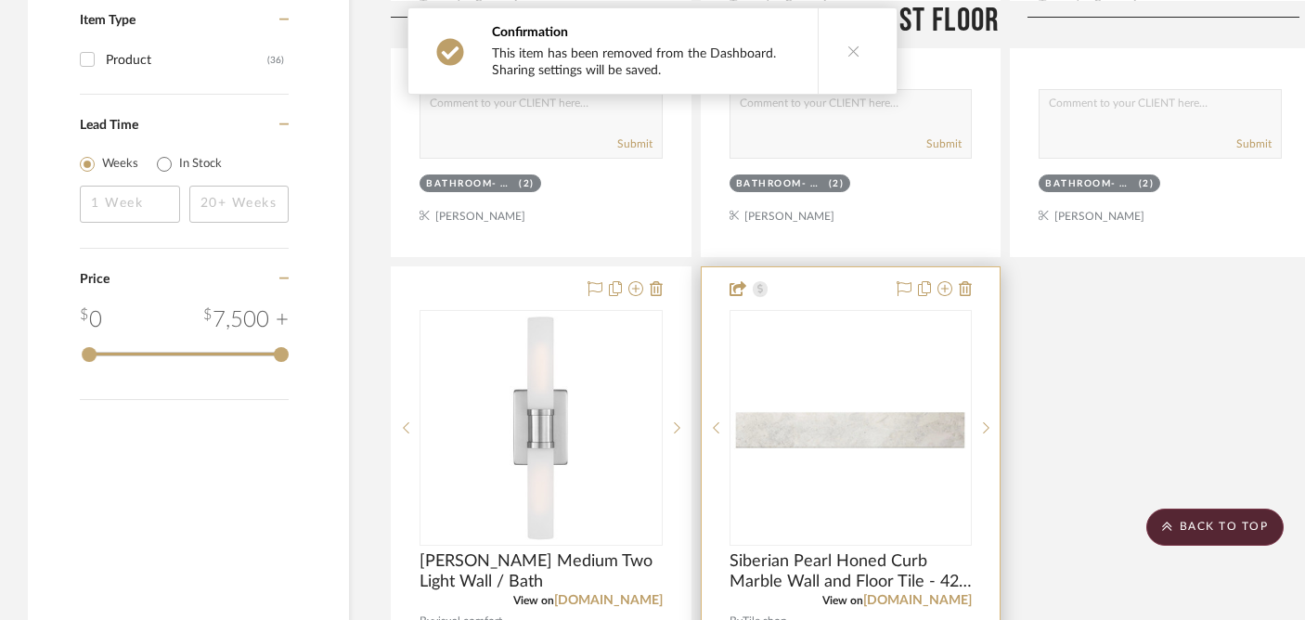
scroll to position [2003, 0]
